Goal: Complete application form: Complete application form

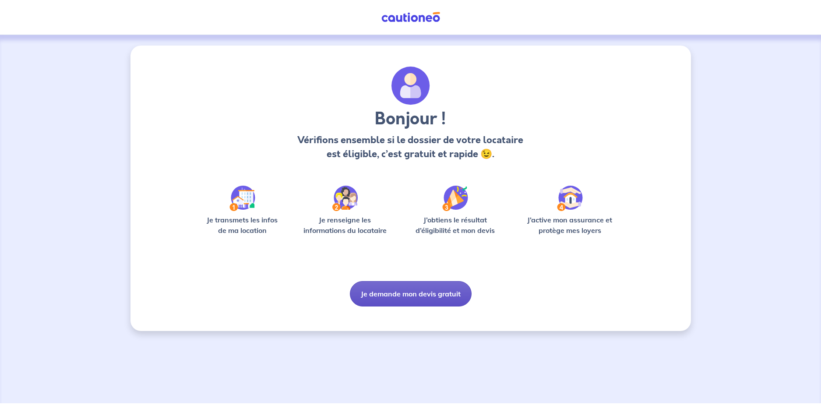
click at [420, 296] on button "Je demande mon devis gratuit" at bounding box center [411, 293] width 122 height 25
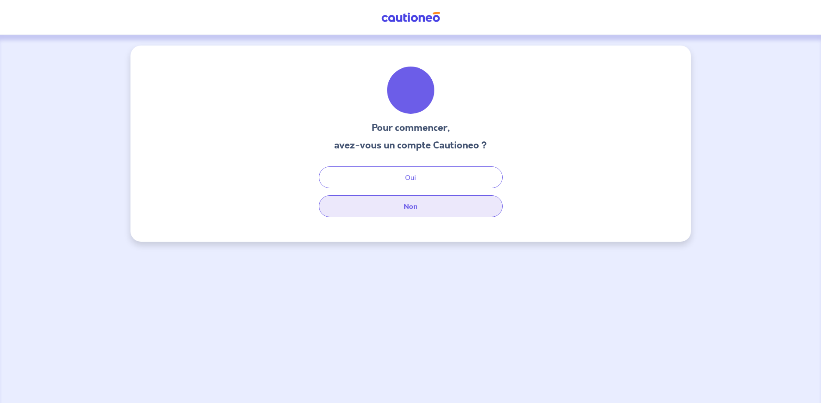
click at [419, 205] on button "Non" at bounding box center [411, 206] width 184 height 22
